Goal: Find specific page/section: Find specific page/section

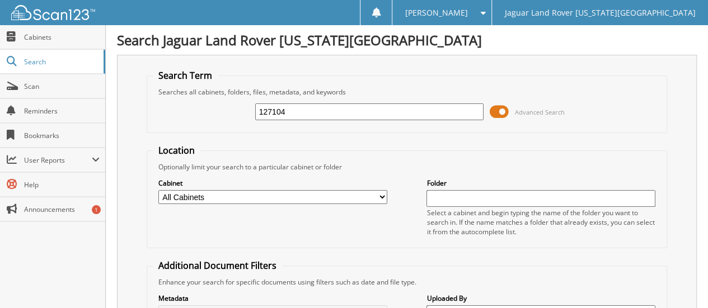
type input "127104"
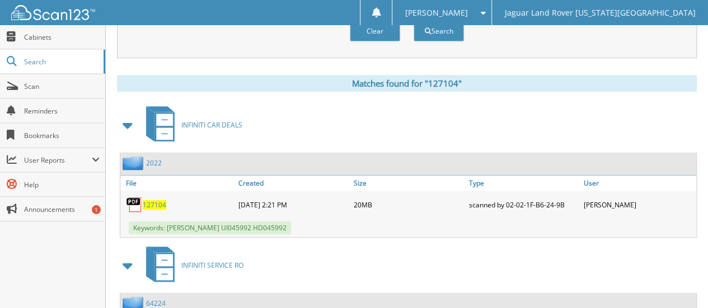
scroll to position [461, 0]
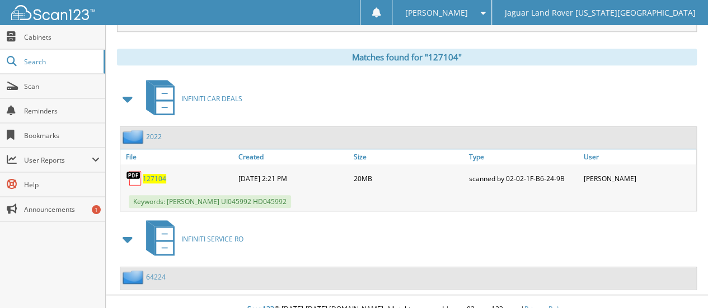
click at [158, 174] on span "127104" at bounding box center [154, 179] width 23 height 10
click at [132, 171] on img at bounding box center [134, 178] width 17 height 17
click at [153, 174] on span "127104" at bounding box center [154, 179] width 23 height 10
